Goal: Book appointment/travel/reservation

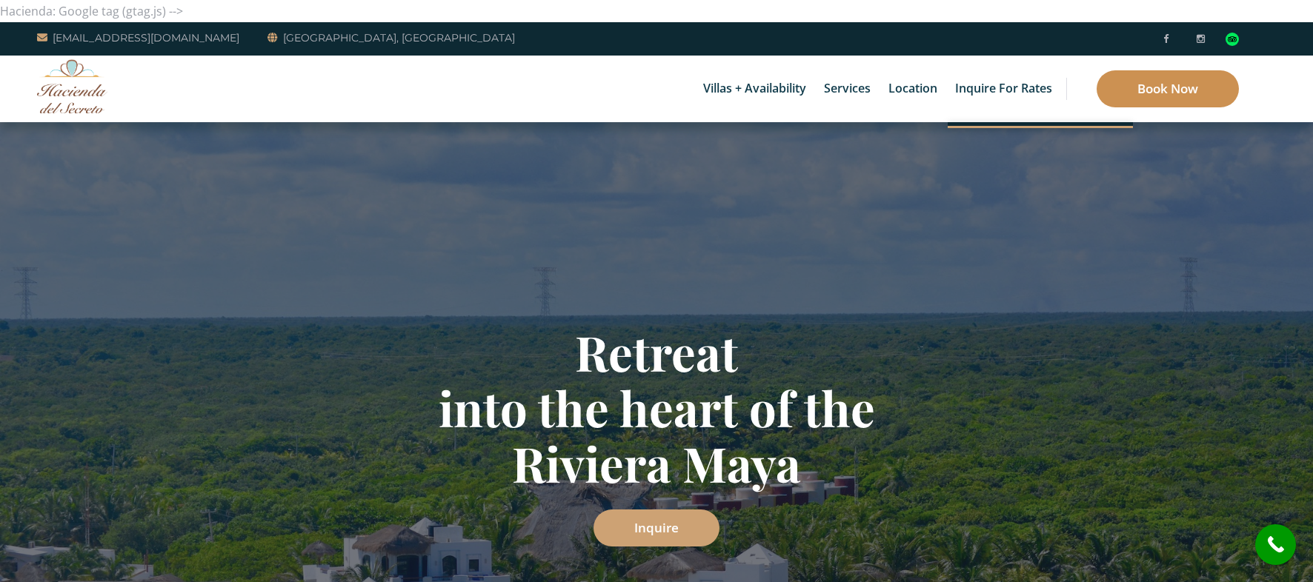
click at [1144, 99] on link "Book Now" at bounding box center [1168, 88] width 142 height 37
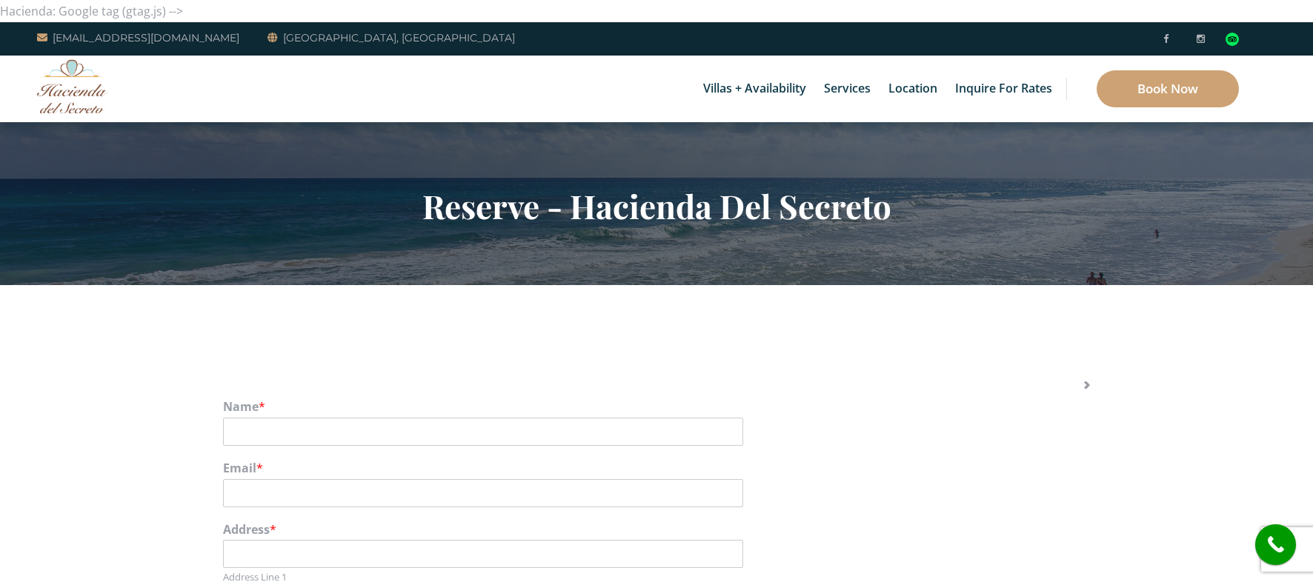
click at [50, 83] on img at bounding box center [72, 86] width 70 height 54
